Goal: Navigation & Orientation: Find specific page/section

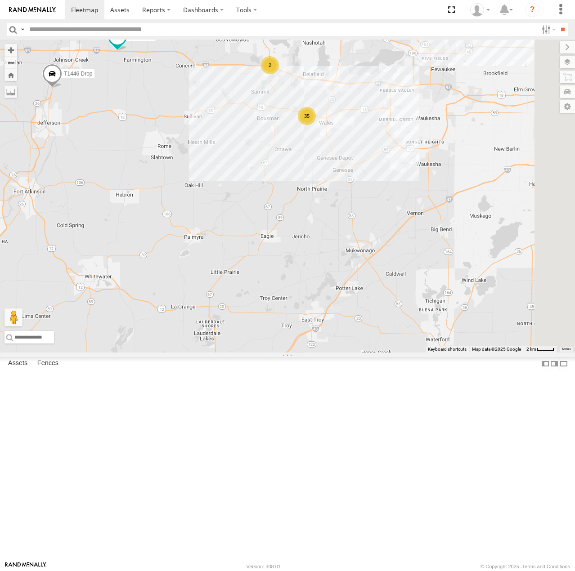
drag, startPoint x: 436, startPoint y: 238, endPoint x: 328, endPoint y: 252, distance: 108.1
click at [328, 252] on div "T1427 Drop T514 Pipe T159 [PERSON_NAME] Flat T240 [PERSON_NAME] Flat T457 Drop …" at bounding box center [287, 196] width 575 height 313
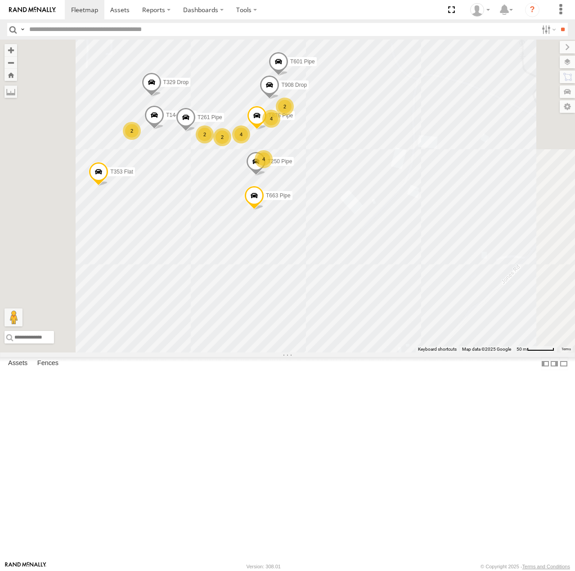
click at [273, 168] on div "4" at bounding box center [264, 159] width 18 height 18
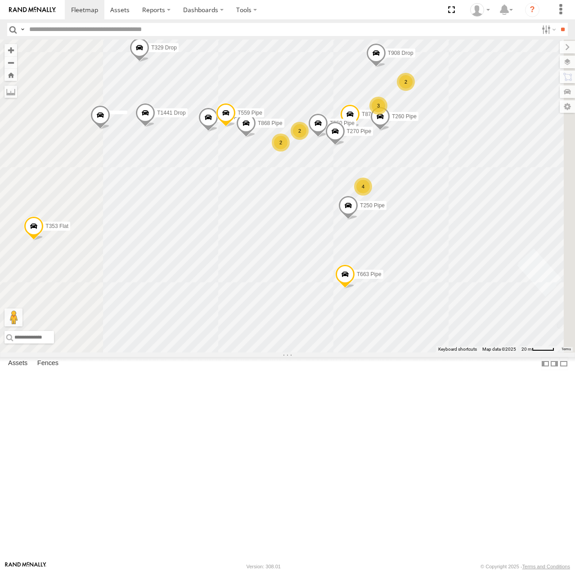
drag, startPoint x: 378, startPoint y: 351, endPoint x: 388, endPoint y: 323, distance: 30.2
click at [369, 301] on div "T1427 Drop T514 Pipe T159 [PERSON_NAME] Flat T240 [PERSON_NAME] Flat T457 Drop …" at bounding box center [287, 196] width 575 height 313
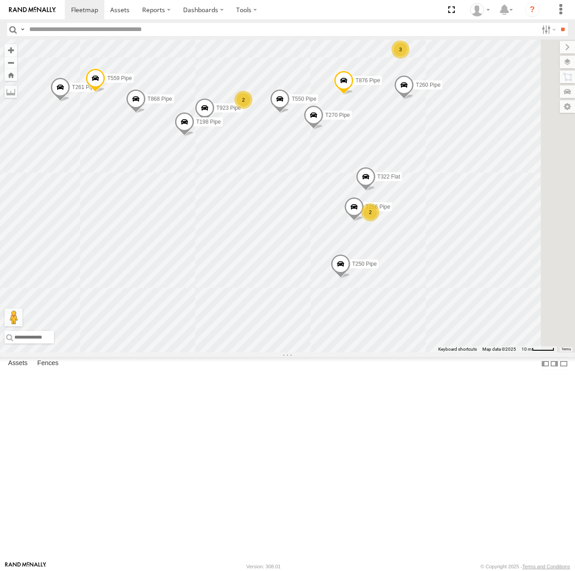
drag, startPoint x: 430, startPoint y: 277, endPoint x: 434, endPoint y: 287, distance: 10.5
click at [409, 305] on div "T1427 Drop T514 Pipe T159 [PERSON_NAME] Flat T240 [PERSON_NAME] Flat T457 Drop …" at bounding box center [287, 196] width 575 height 313
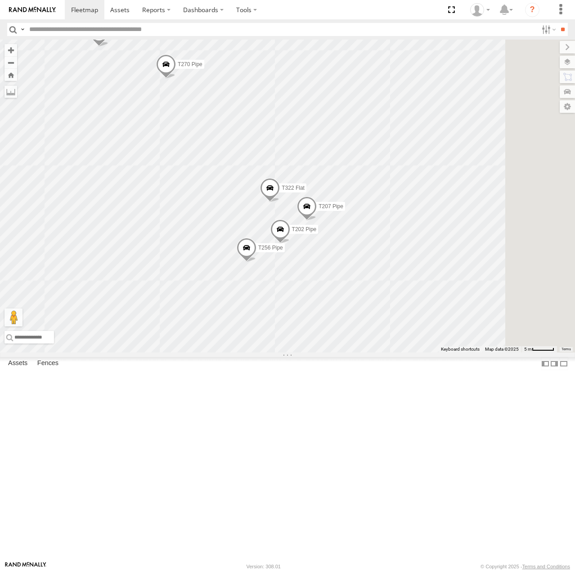
drag, startPoint x: 425, startPoint y: 384, endPoint x: 470, endPoint y: 392, distance: 46.2
click at [461, 353] on div "T1427 Drop T514 Pipe T159 [PERSON_NAME] Flat T240 [PERSON_NAME] Flat T457 Drop …" at bounding box center [287, 196] width 575 height 313
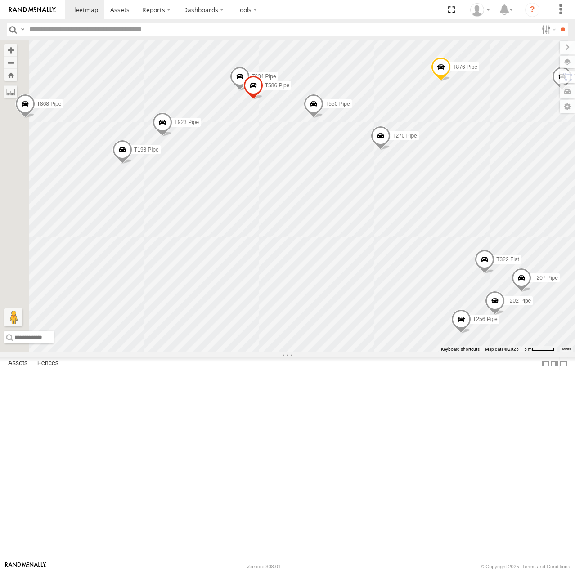
drag, startPoint x: 269, startPoint y: 284, endPoint x: 360, endPoint y: 332, distance: 103.0
click at [355, 332] on div "T1427 Drop T514 Pipe T159 [PERSON_NAME] Flat T240 [PERSON_NAME] Flat T457 Drop …" at bounding box center [287, 196] width 575 height 313
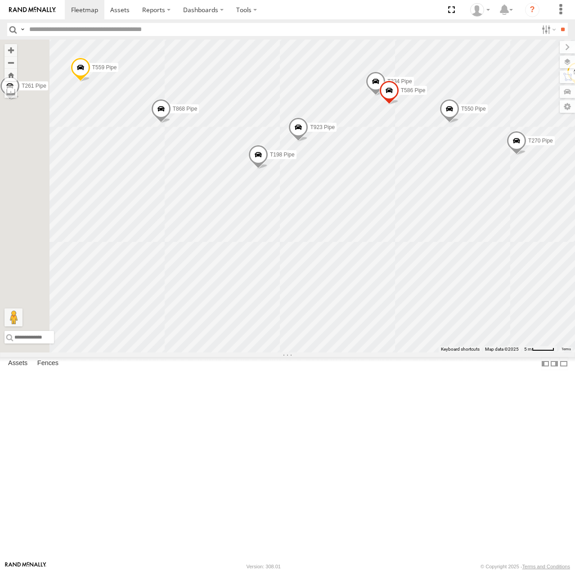
drag, startPoint x: 282, startPoint y: 332, endPoint x: 394, endPoint y: 335, distance: 112.1
click at [394, 335] on div "T1427 Drop T514 Pipe T159 [PERSON_NAME] Flat T240 [PERSON_NAME] Flat T457 Drop …" at bounding box center [287, 196] width 575 height 313
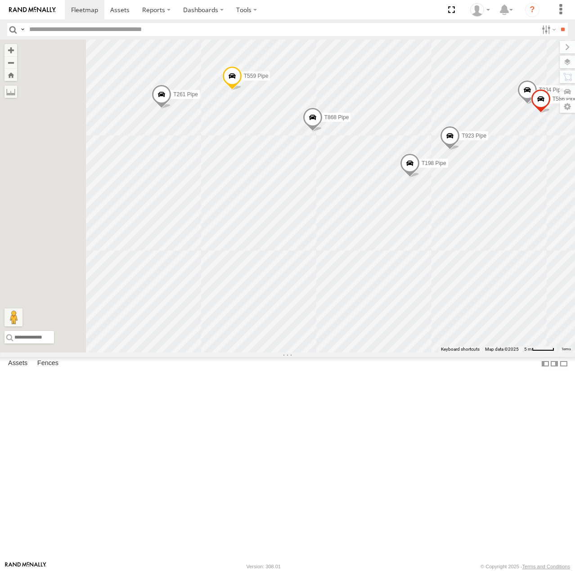
drag, startPoint x: 336, startPoint y: 327, endPoint x: 394, endPoint y: 328, distance: 58.5
click at [391, 329] on div "T1427 Drop T514 Pipe T159 [PERSON_NAME] Flat T240 [PERSON_NAME] Flat T457 Drop …" at bounding box center [287, 196] width 575 height 313
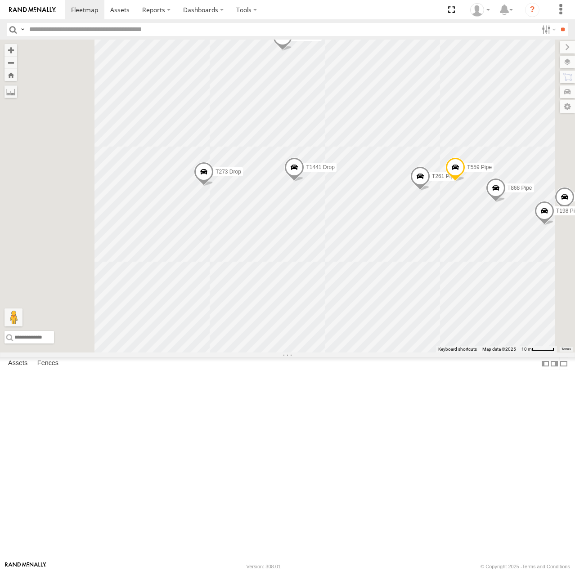
drag, startPoint x: 390, startPoint y: 358, endPoint x: 436, endPoint y: 370, distance: 47.8
click at [436, 353] on div "T1427 Drop T514 Pipe T159 [PERSON_NAME] Flat T240 [PERSON_NAME] Flat T457 Drop …" at bounding box center [287, 196] width 575 height 313
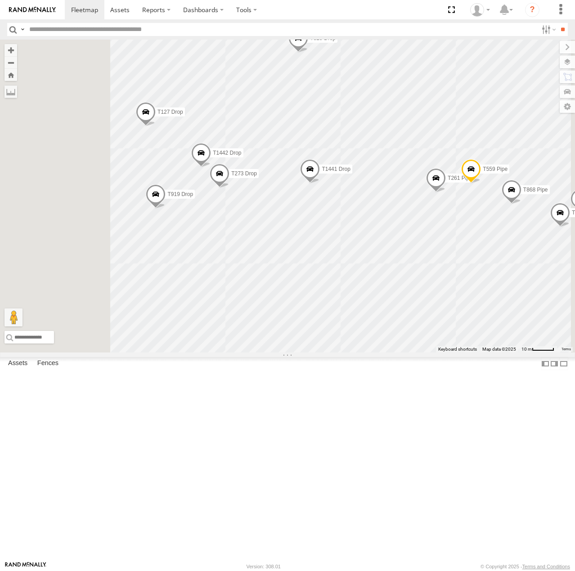
drag, startPoint x: 309, startPoint y: 356, endPoint x: 368, endPoint y: 355, distance: 58.5
click at [342, 353] on div "T1427 Drop T514 Pipe T159 [PERSON_NAME] Flat T240 [PERSON_NAME] Flat T457 Drop …" at bounding box center [287, 196] width 575 height 313
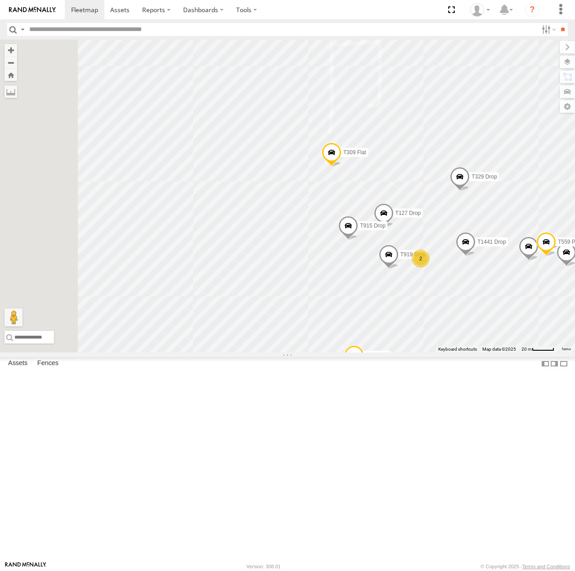
drag, startPoint x: 274, startPoint y: 344, endPoint x: 432, endPoint y: 391, distance: 164.7
click at [432, 353] on div "T1427 Drop T514 Pipe T159 [PERSON_NAME] Flat T240 [PERSON_NAME] Flat T457 Drop …" at bounding box center [287, 196] width 575 height 313
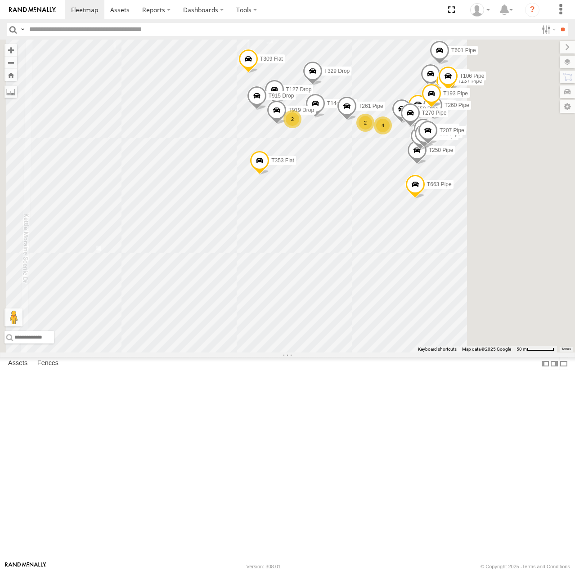
drag, startPoint x: 404, startPoint y: 394, endPoint x: 322, endPoint y: 236, distance: 177.7
click at [322, 236] on div "T1427 Drop T514 Pipe T159 [PERSON_NAME] Flat T240 [PERSON_NAME] Flat T457 Drop …" at bounding box center [287, 196] width 575 height 313
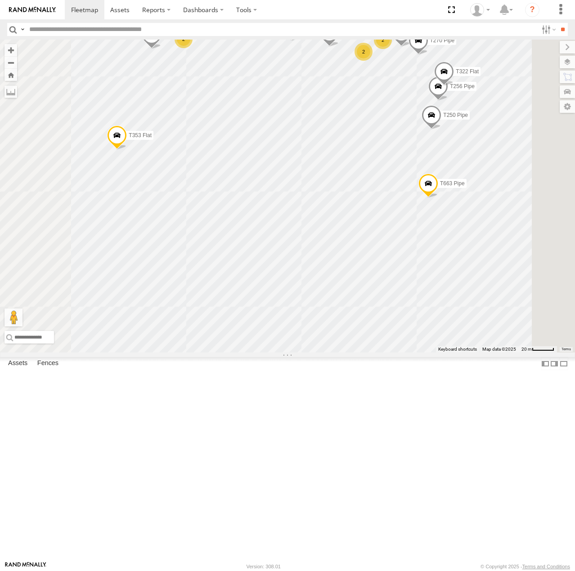
drag, startPoint x: 445, startPoint y: 366, endPoint x: 407, endPoint y: 425, distance: 70.5
click at [400, 353] on div "T1427 Drop T514 Pipe T159 [PERSON_NAME] Flat T240 [PERSON_NAME] Flat T457 Drop …" at bounding box center [287, 196] width 575 height 313
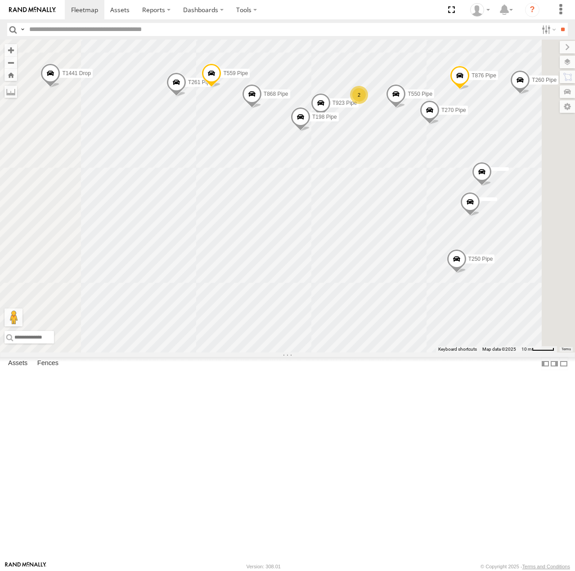
drag, startPoint x: 360, startPoint y: 273, endPoint x: 350, endPoint y: 322, distance: 50.5
click at [350, 322] on div "T1427 Drop T514 Pipe T159 [PERSON_NAME] Flat T240 [PERSON_NAME] Flat T457 Drop …" at bounding box center [287, 196] width 575 height 313
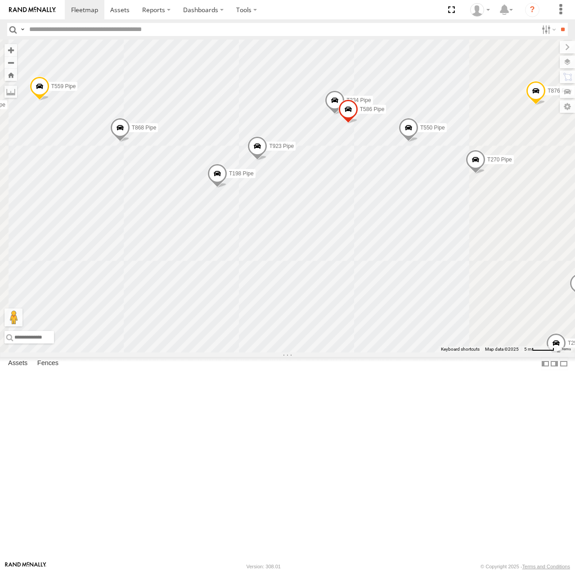
drag, startPoint x: 440, startPoint y: 352, endPoint x: 409, endPoint y: 396, distance: 53.3
click at [409, 353] on div "T1427 Drop T514 Pipe T159 [PERSON_NAME] Flat T240 [PERSON_NAME] Flat T457 Drop …" at bounding box center [287, 196] width 575 height 313
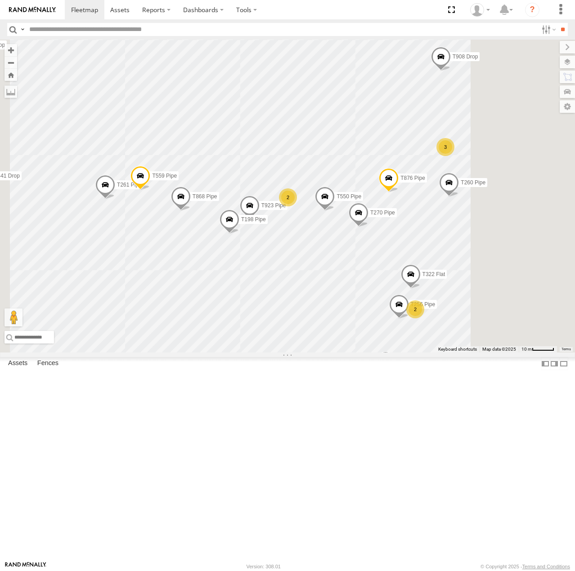
drag, startPoint x: 401, startPoint y: 393, endPoint x: 368, endPoint y: 386, distance: 34.1
click at [368, 353] on div "T1427 Drop T514 Pipe T159 [PERSON_NAME] Flat T240 [PERSON_NAME] Flat T457 Drop …" at bounding box center [287, 196] width 575 height 313
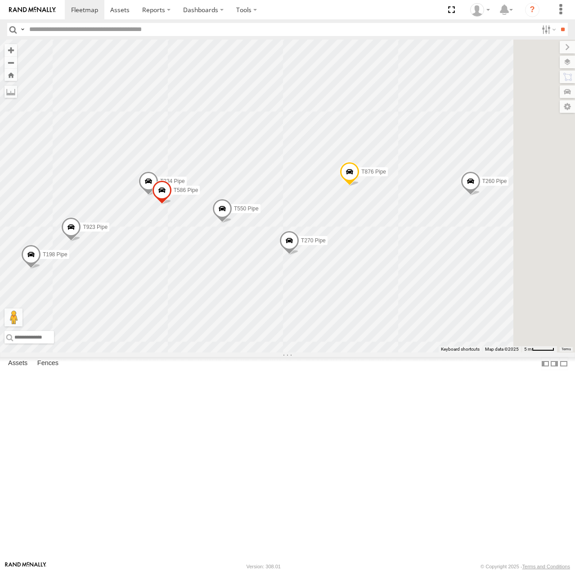
drag, startPoint x: 318, startPoint y: 349, endPoint x: 311, endPoint y: 347, distance: 7.4
click at [308, 348] on div "T1427 Drop T514 Pipe T159 [PERSON_NAME] Flat T240 [PERSON_NAME] Flat T457 Drop …" at bounding box center [287, 196] width 575 height 313
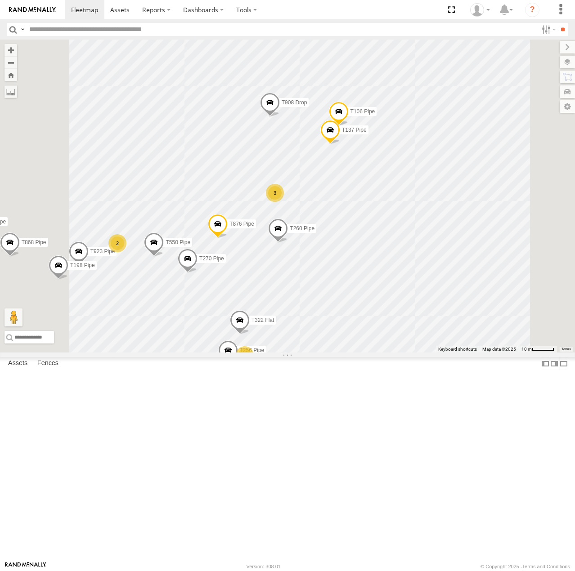
drag, startPoint x: 493, startPoint y: 340, endPoint x: 427, endPoint y: 247, distance: 113.3
click at [430, 243] on div "T1427 Drop T514 Pipe T159 [PERSON_NAME] Flat T240 [PERSON_NAME] Flat T457 Drop …" at bounding box center [287, 196] width 575 height 313
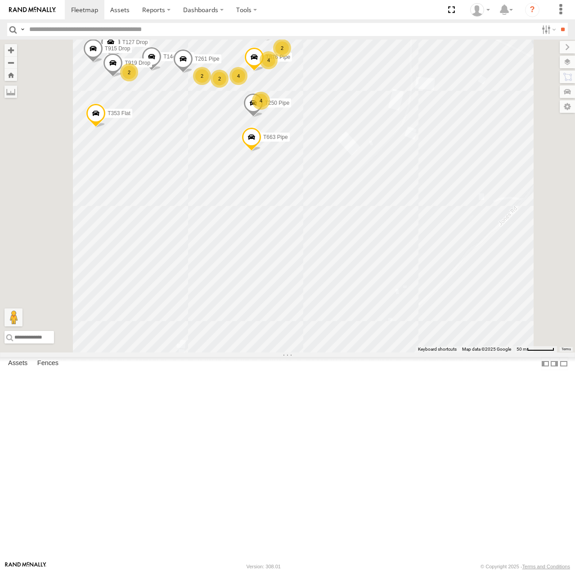
drag, startPoint x: 416, startPoint y: 298, endPoint x: 381, endPoint y: 236, distance: 71.5
click at [382, 235] on div "T1427 Drop T514 Pipe T159 [PERSON_NAME] Flat T240 [PERSON_NAME] Flat T457 Drop …" at bounding box center [287, 196] width 575 height 313
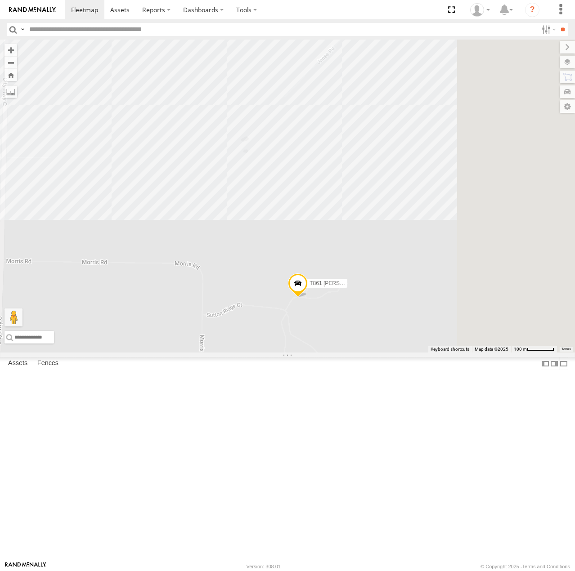
drag, startPoint x: 409, startPoint y: 321, endPoint x: 392, endPoint y: 313, distance: 19.1
click at [384, 282] on div "T1427 Drop T514 Pipe T159 [PERSON_NAME] Flat T240 [PERSON_NAME] Flat T457 Drop …" at bounding box center [287, 196] width 575 height 313
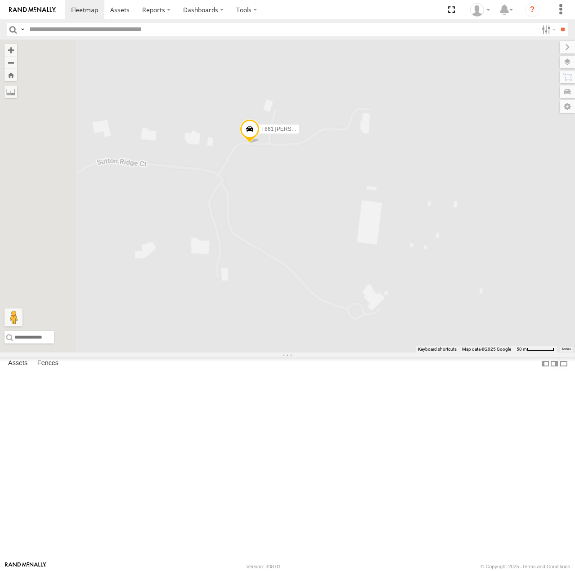
drag, startPoint x: 371, startPoint y: 209, endPoint x: 390, endPoint y: 243, distance: 39.3
click at [390, 241] on div "T1427 Drop T514 Pipe T159 [PERSON_NAME] Flat T240 [PERSON_NAME] Flat T457 Drop …" at bounding box center [287, 196] width 575 height 313
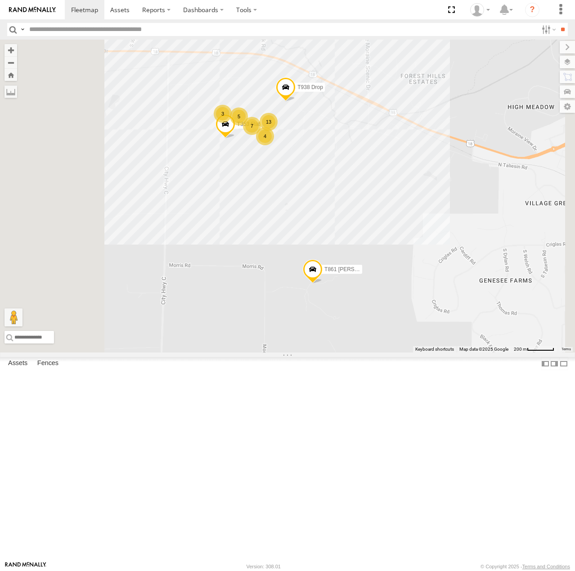
click at [387, 211] on div "T353 Flat T938 Drop T861 [PERSON_NAME] Flat 13 7 3 4 5" at bounding box center [287, 196] width 575 height 313
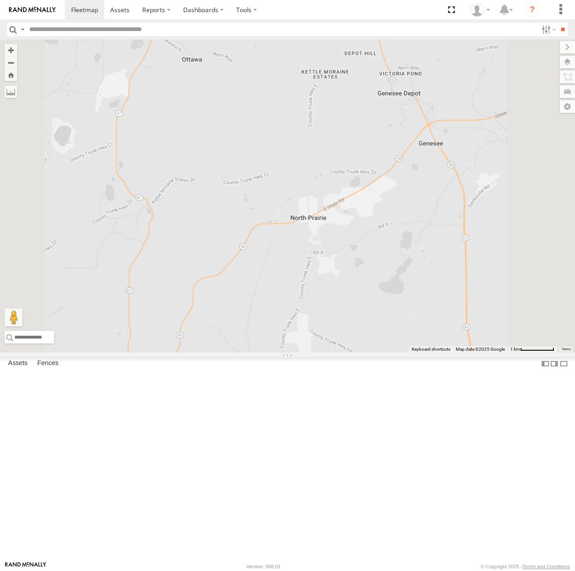
click at [379, 175] on div "T353 Flat T938 Drop T861 [PERSON_NAME] Flat" at bounding box center [287, 196] width 575 height 313
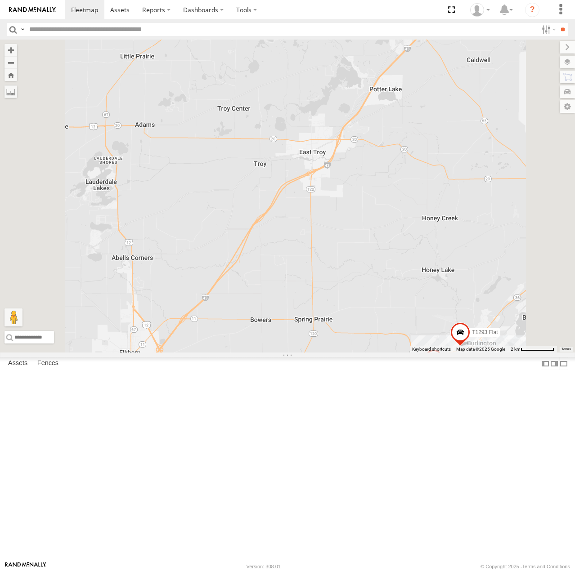
drag, startPoint x: 314, startPoint y: 211, endPoint x: 375, endPoint y: 105, distance: 122.6
click at [378, 89] on div "T861 [PERSON_NAME] Flat 54 T1293 Flat T1048 Flat" at bounding box center [287, 196] width 575 height 313
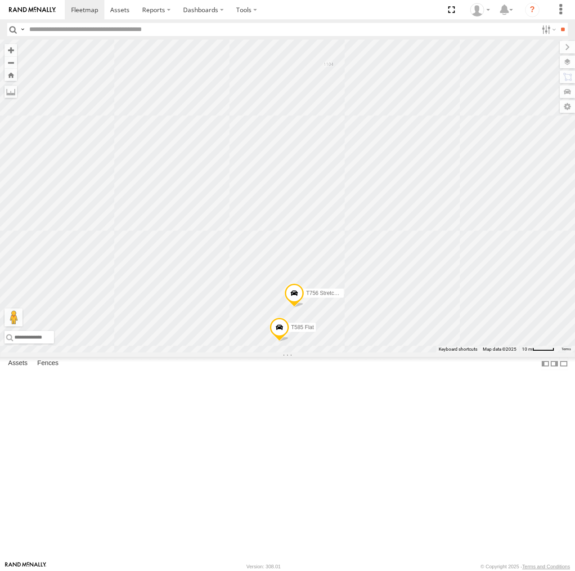
drag, startPoint x: 335, startPoint y: 324, endPoint x: 434, endPoint y: 266, distance: 114.4
click at [432, 267] on div "T1427 Drop T1452 [PERSON_NAME] Flat T328 Drop T1455 [PERSON_NAME] Flat T1213 Fl…" at bounding box center [287, 196] width 575 height 313
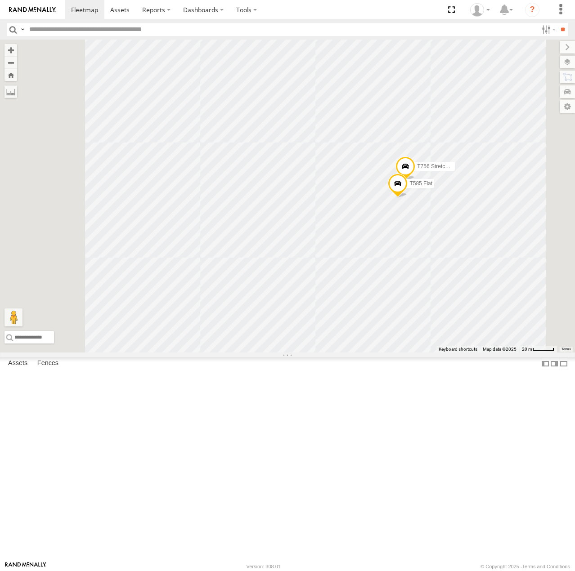
drag, startPoint x: 350, startPoint y: 280, endPoint x: 468, endPoint y: 325, distance: 125.9
click at [484, 315] on div "T1427 Drop T1452 [PERSON_NAME] Flat T328 Drop T1455 [PERSON_NAME] Flat T1213 Fl…" at bounding box center [287, 196] width 575 height 313
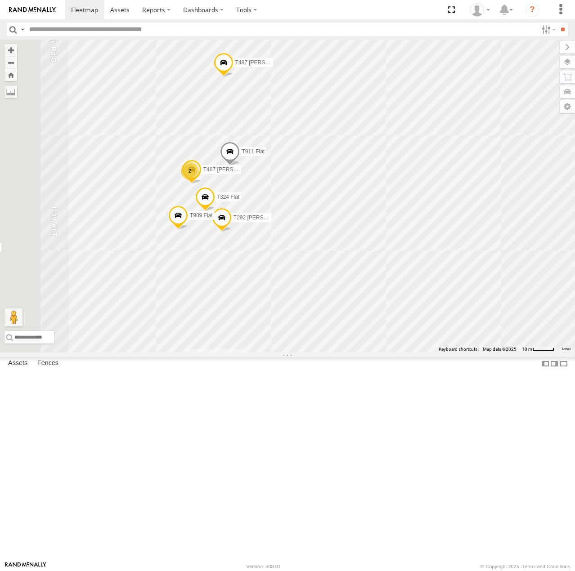
drag, startPoint x: 365, startPoint y: 302, endPoint x: 380, endPoint y: 289, distance: 19.8
click at [380, 289] on div "T1427 Drop T1452 [PERSON_NAME] Flat T328 Drop T1455 [PERSON_NAME] Flat T1213 Fl…" at bounding box center [287, 196] width 575 height 313
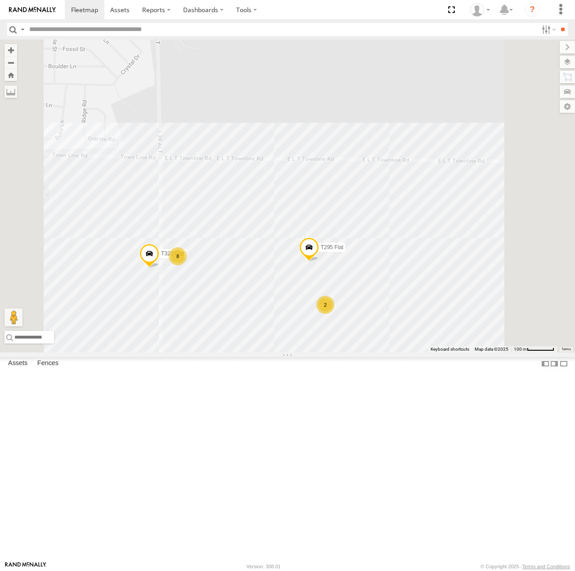
drag, startPoint x: 448, startPoint y: 376, endPoint x: 337, endPoint y: 353, distance: 113.0
click at [344, 350] on div "T295 Flat 8 2 T323 Flat" at bounding box center [287, 196] width 575 height 313
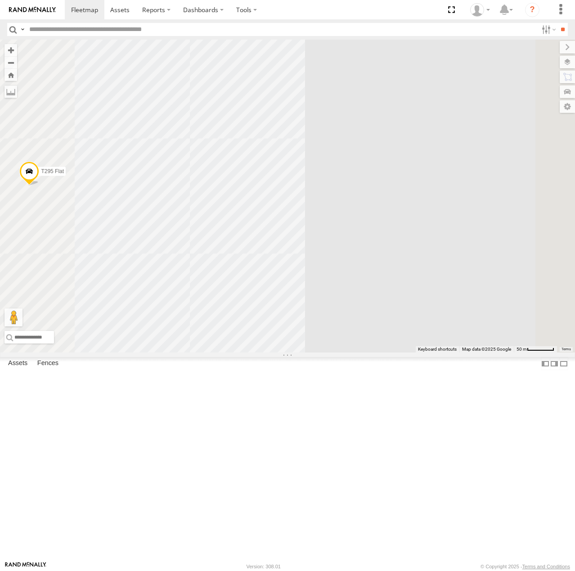
drag, startPoint x: 481, startPoint y: 328, endPoint x: 489, endPoint y: 323, distance: 9.0
click at [489, 324] on div "T295 Flat T323 Flat" at bounding box center [287, 196] width 575 height 313
